Goal: Communication & Community: Answer question/provide support

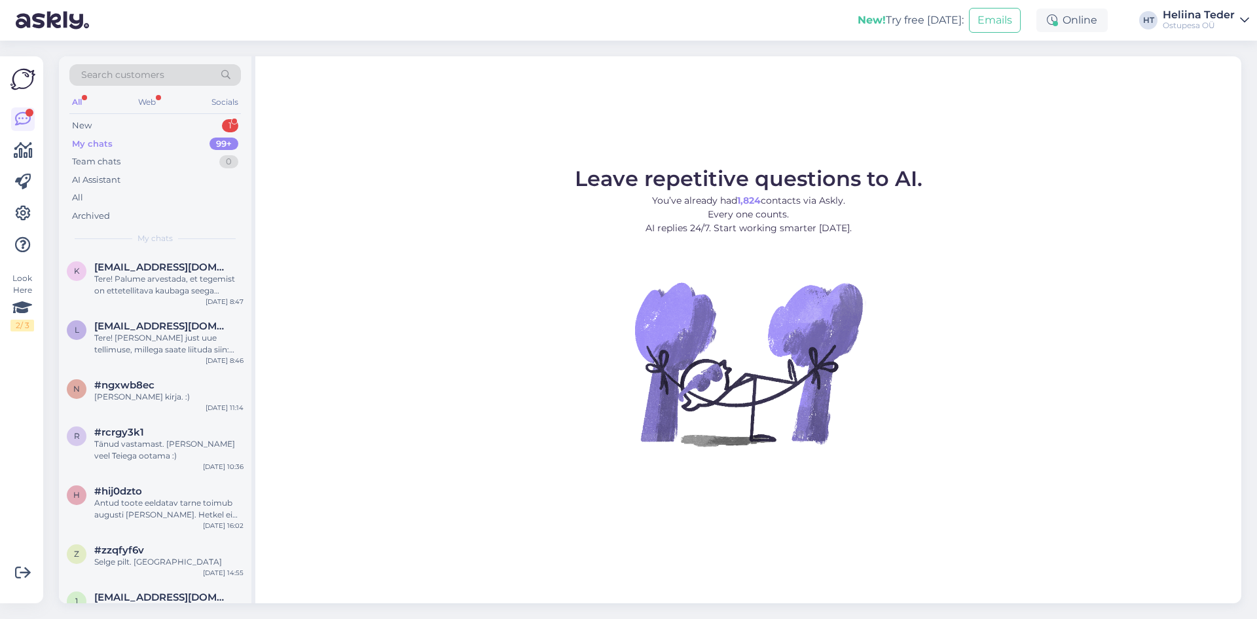
click at [103, 134] on div "New 1" at bounding box center [155, 126] width 172 height 18
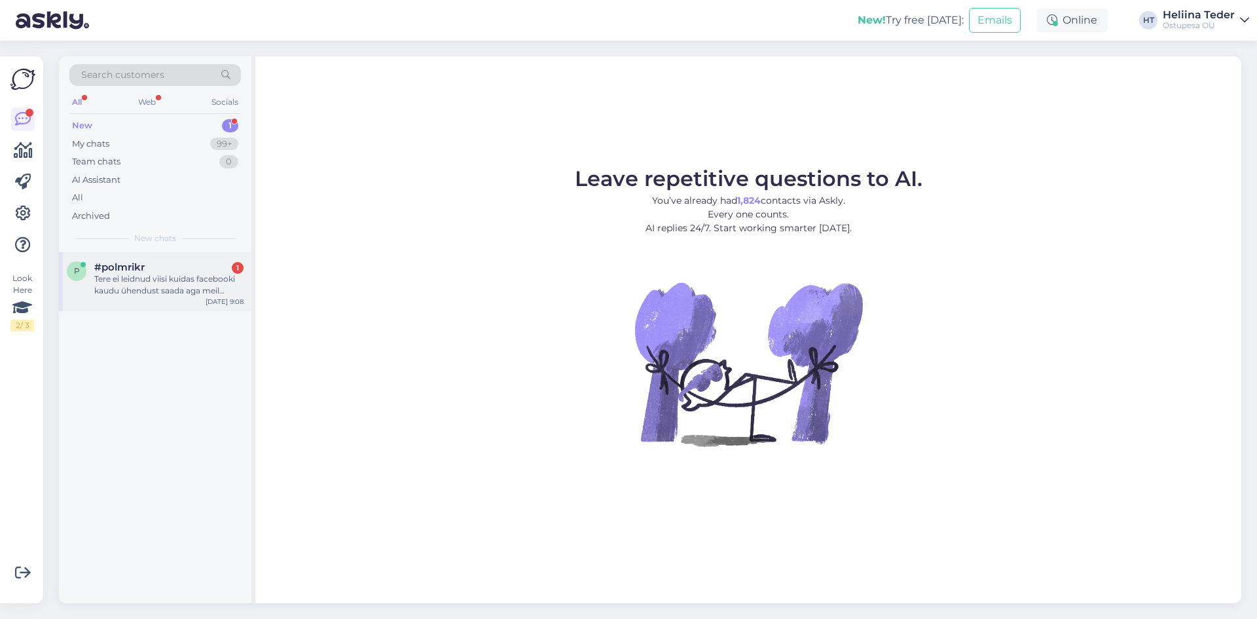
click at [143, 291] on div "Tere ei leidnud viisi kuidas facebooki kaudu ühendust saada aga meil vanaema es…" at bounding box center [168, 285] width 149 height 24
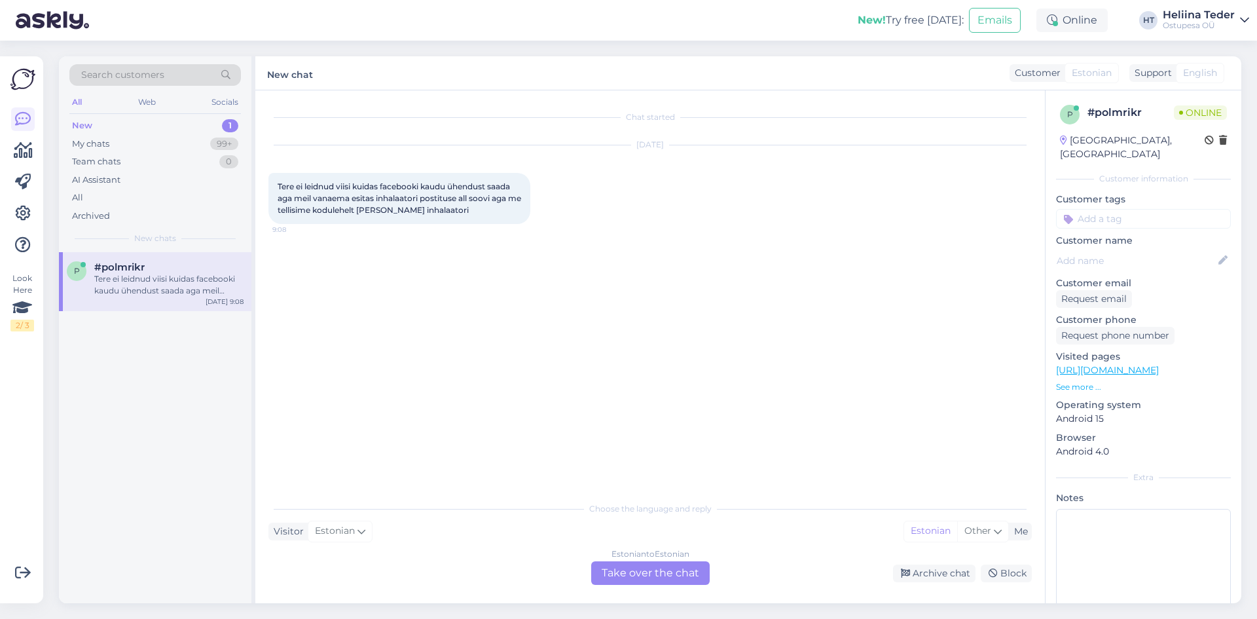
click at [613, 573] on div "Estonian to Estonian Take over the chat" at bounding box center [650, 573] width 119 height 24
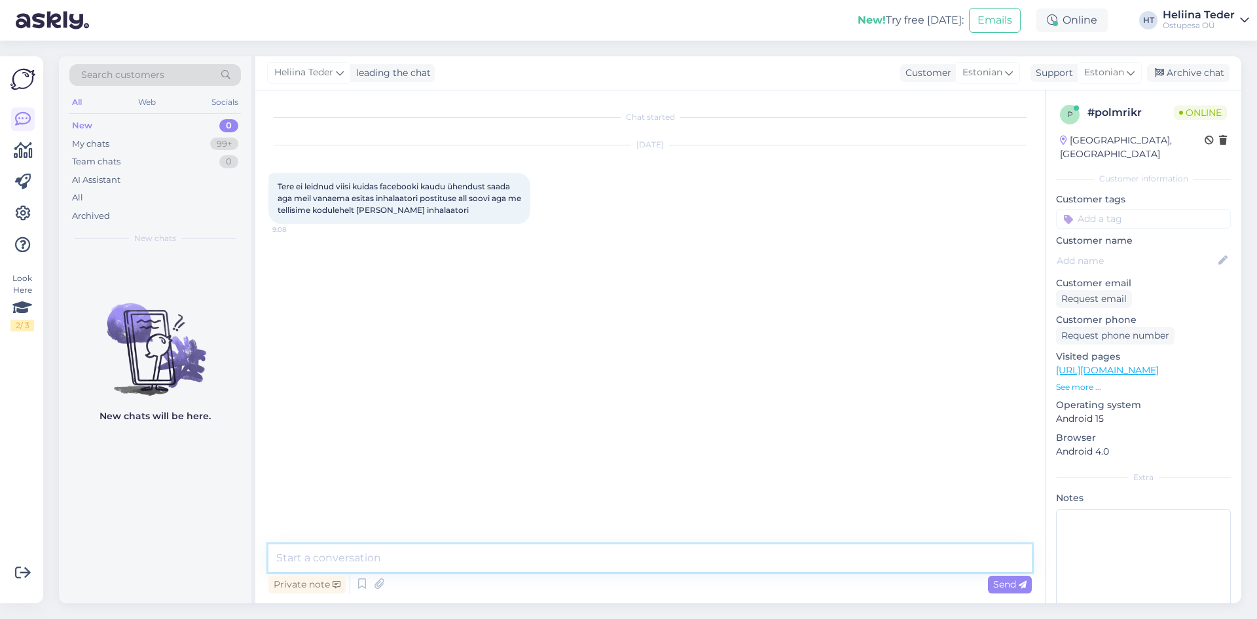
click at [529, 562] on textarea at bounding box center [651, 558] width 764 height 28
type textarea "Tere! Palume tellija nime. :)"
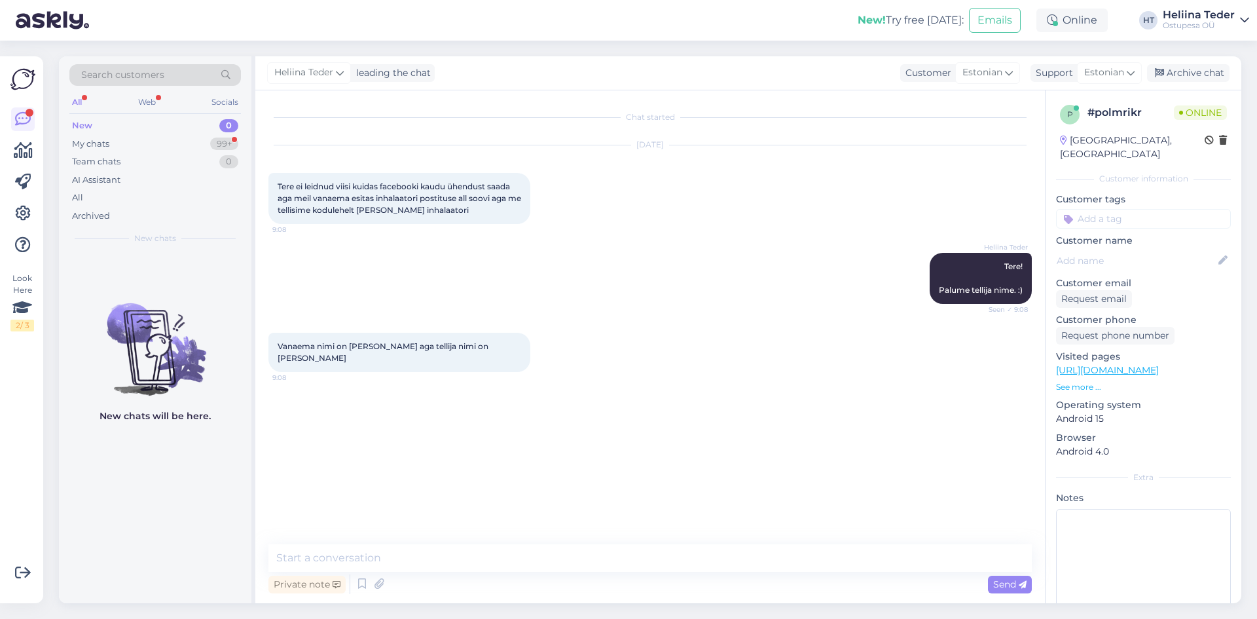
drag, startPoint x: 288, startPoint y: 358, endPoint x: 480, endPoint y: 345, distance: 192.3
click at [480, 345] on div "Vanaema nimi on [PERSON_NAME] aga tellija nimi on [PERSON_NAME] 9:08" at bounding box center [400, 352] width 262 height 39
copy span "[PERSON_NAME]"
click at [320, 557] on textarea at bounding box center [651, 558] width 764 height 28
type textarea "Kas eemaldasite toote postituse alt oma soovi? :)"
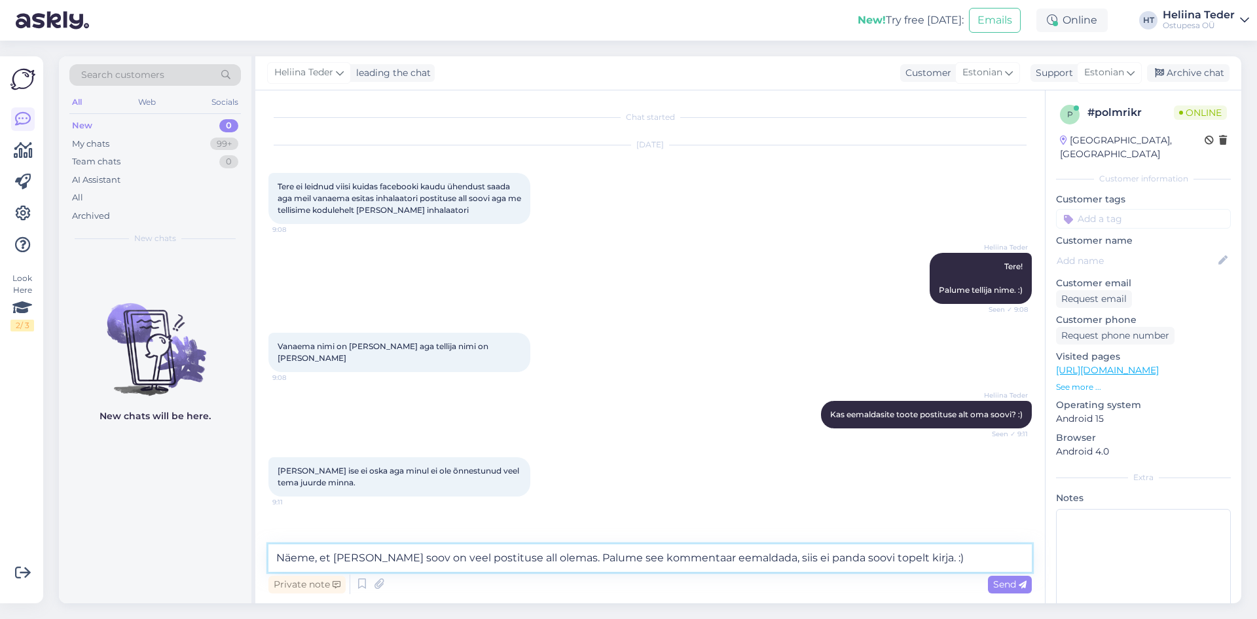
type textarea "Näeme, et [PERSON_NAME] soov on veel postituse all olemas. Palume see kommentaa…"
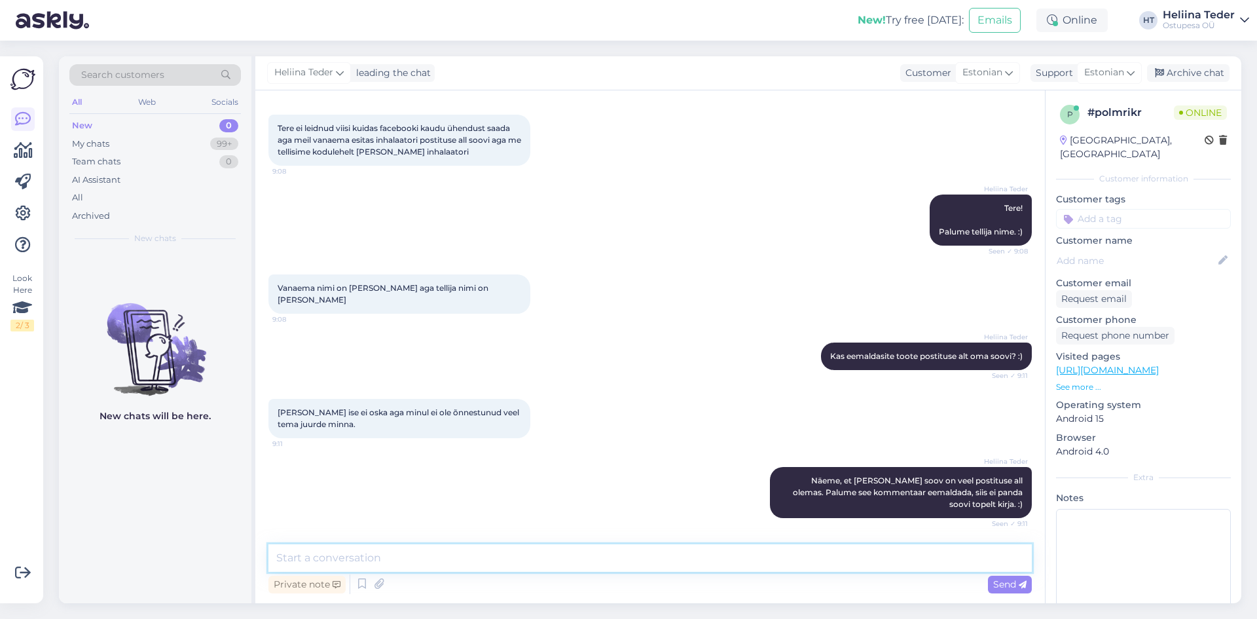
scroll to position [115, 0]
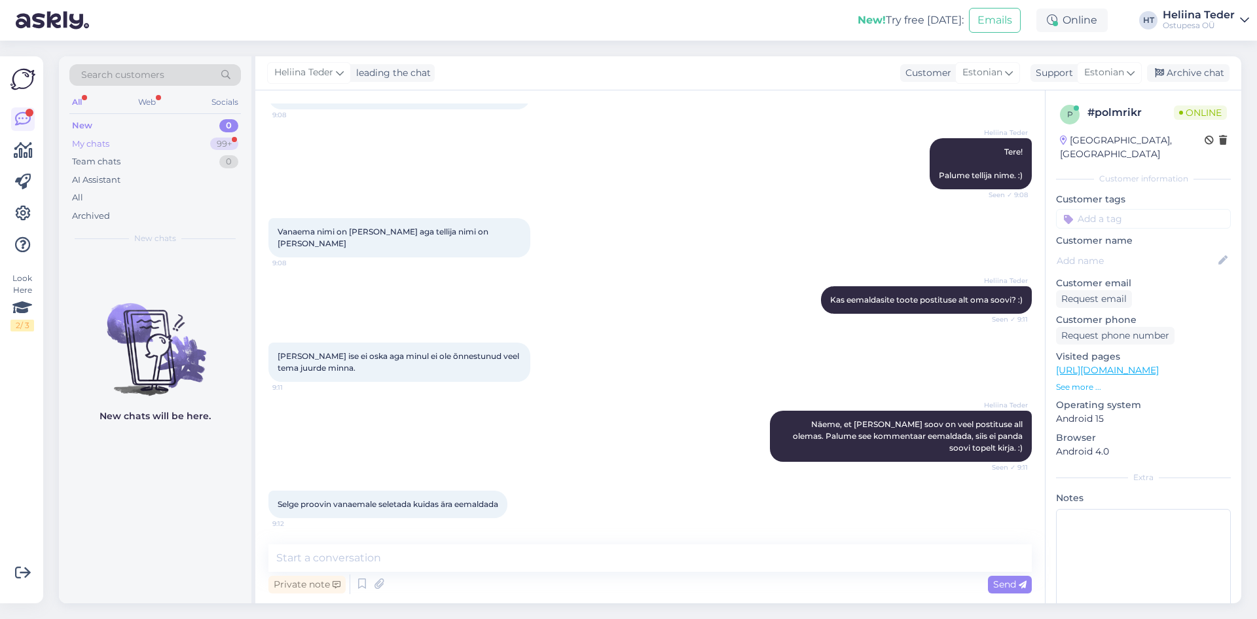
click at [152, 140] on div "My chats 99+" at bounding box center [155, 144] width 172 height 18
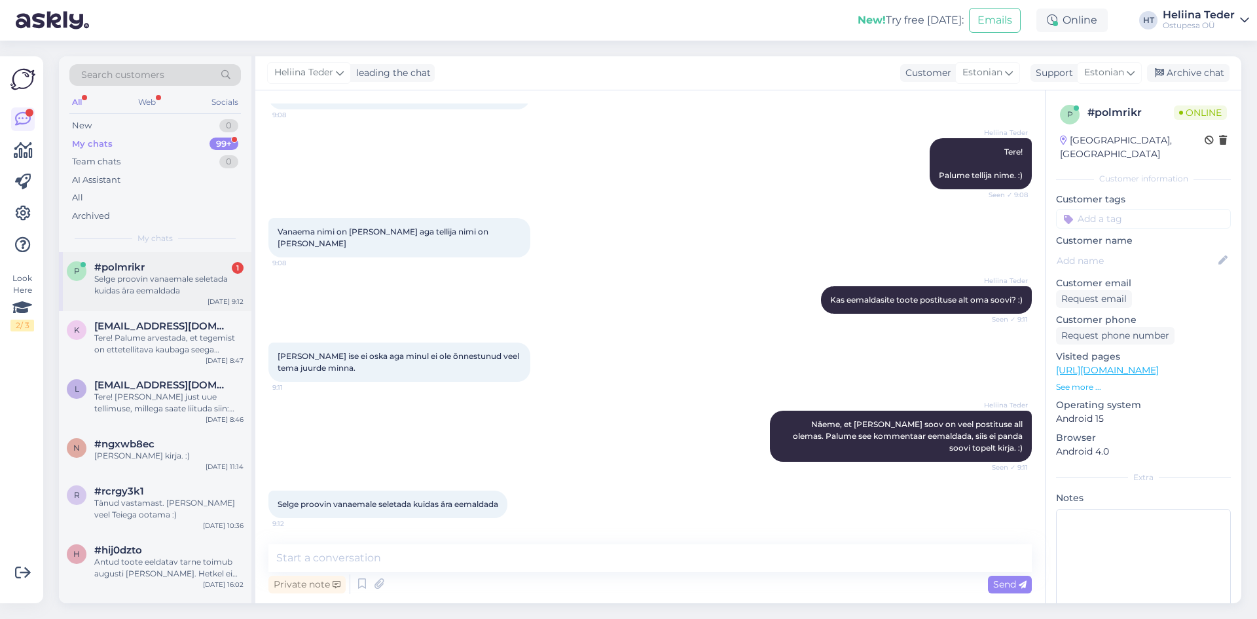
click at [119, 264] on span "#polmrikr" at bounding box center [119, 267] width 50 height 12
